Goal: Task Accomplishment & Management: Use online tool/utility

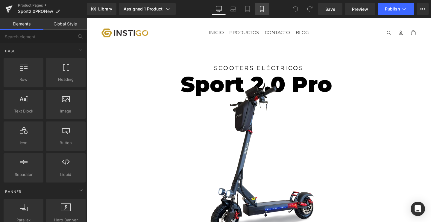
click at [261, 7] on icon at bounding box center [262, 9] width 6 height 6
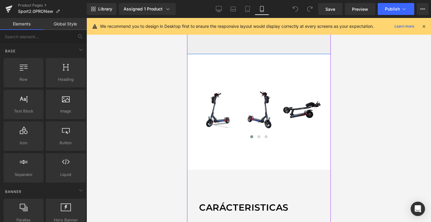
scroll to position [295, 0]
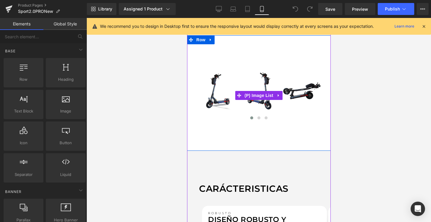
click at [294, 115] on div at bounding box center [259, 118] width 126 height 6
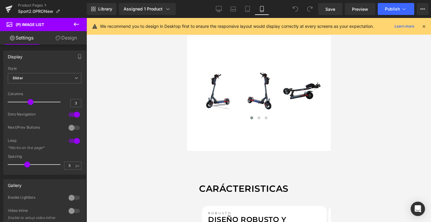
click at [75, 43] on link "Design" at bounding box center [66, 37] width 43 height 13
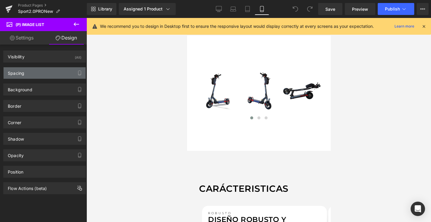
click at [39, 75] on div "Spacing" at bounding box center [45, 72] width 82 height 11
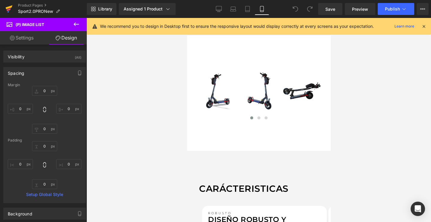
click at [7, 11] on icon at bounding box center [8, 8] width 7 height 15
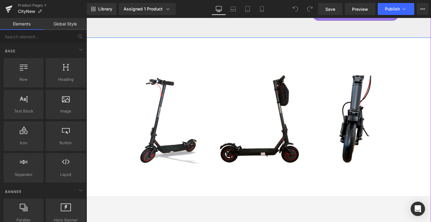
scroll to position [318, 0]
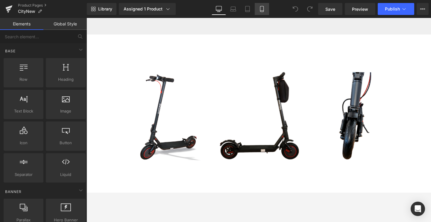
click at [258, 7] on link "Mobile" at bounding box center [262, 9] width 14 height 12
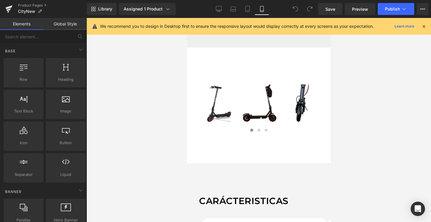
scroll to position [261, 0]
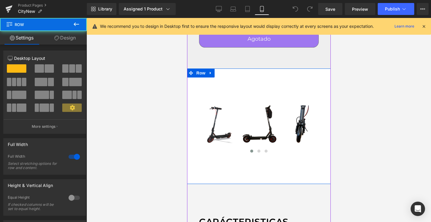
click at [256, 82] on div "‹" at bounding box center [259, 127] width 144 height 116
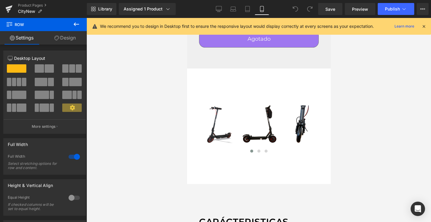
scroll to position [0, 0]
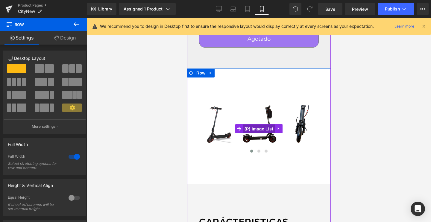
click at [257, 131] on span "(P) Image List" at bounding box center [259, 129] width 32 height 9
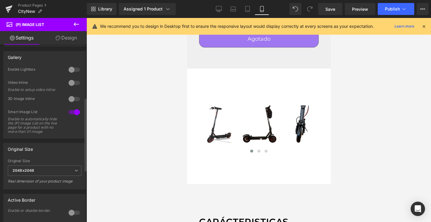
scroll to position [129, 0]
click at [13, 6] on link at bounding box center [9, 9] width 18 height 18
